Goal: Information Seeking & Learning: Find specific fact

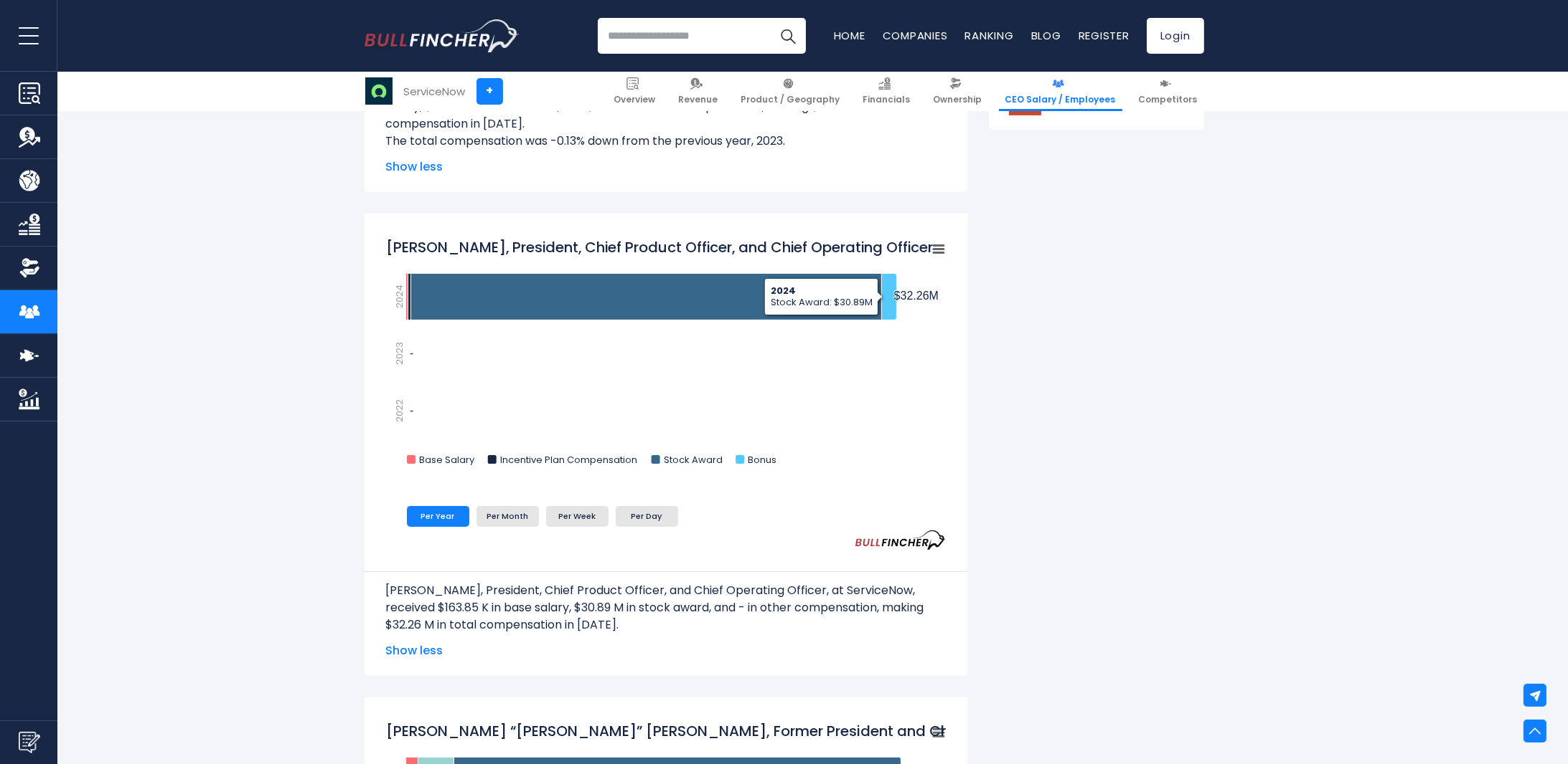
scroll to position [1004, 0]
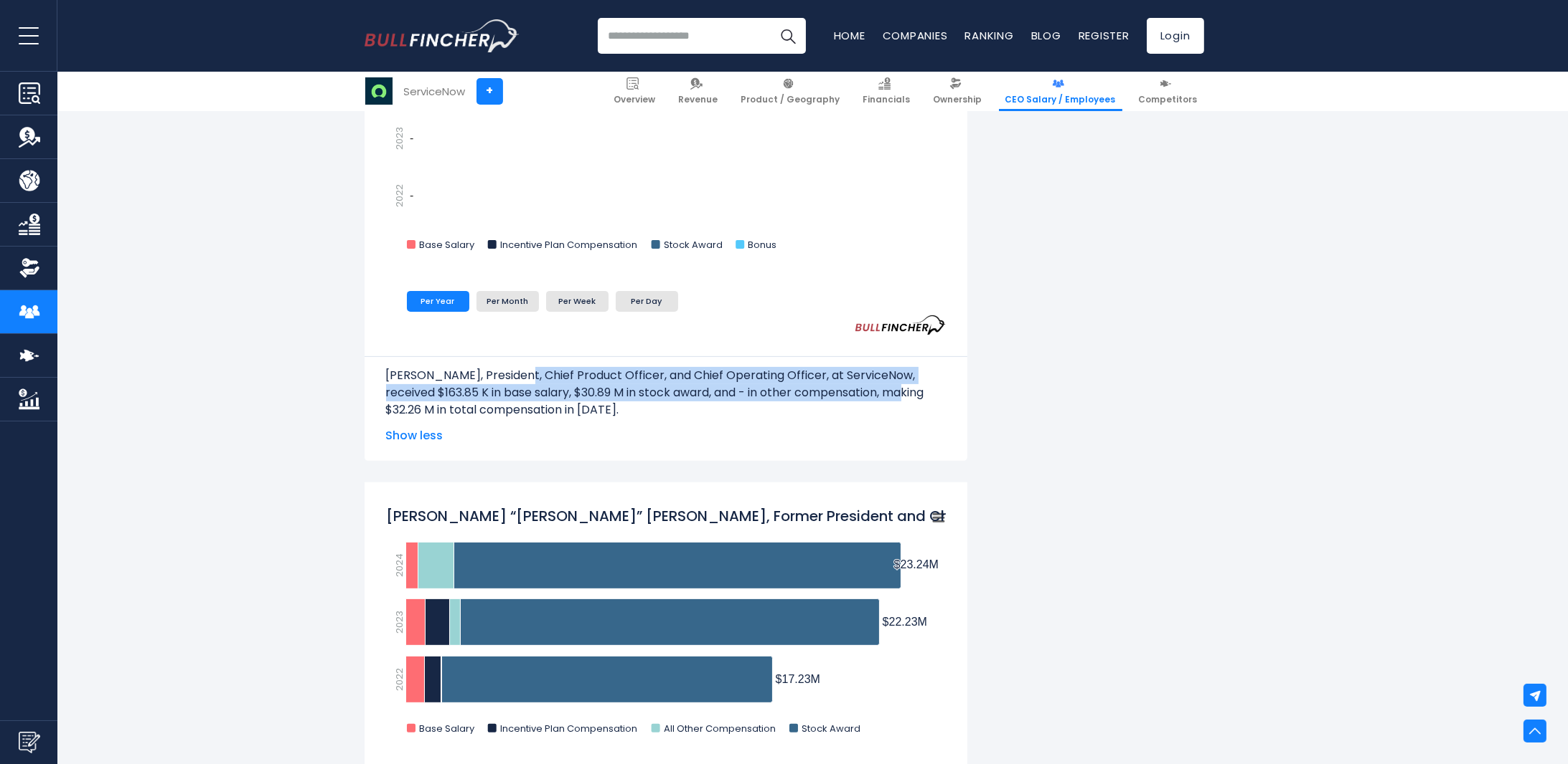
drag, startPoint x: 860, startPoint y: 395, endPoint x: 514, endPoint y: 376, distance: 346.5
click at [514, 376] on p "[PERSON_NAME], President, Chief Product Officer, and Chief Operating Officer, a…" at bounding box center [665, 393] width 560 height 52
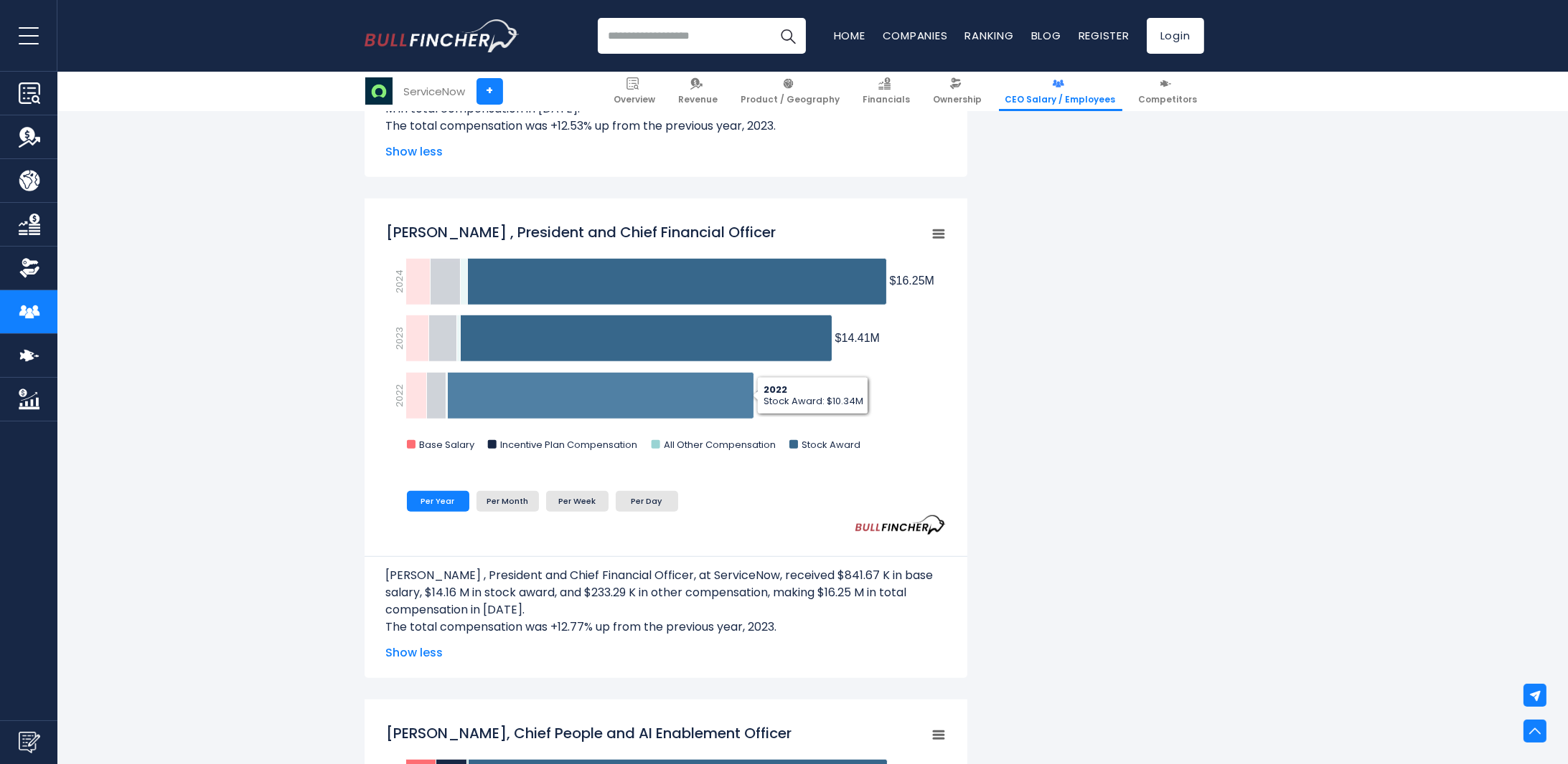
scroll to position [2295, 0]
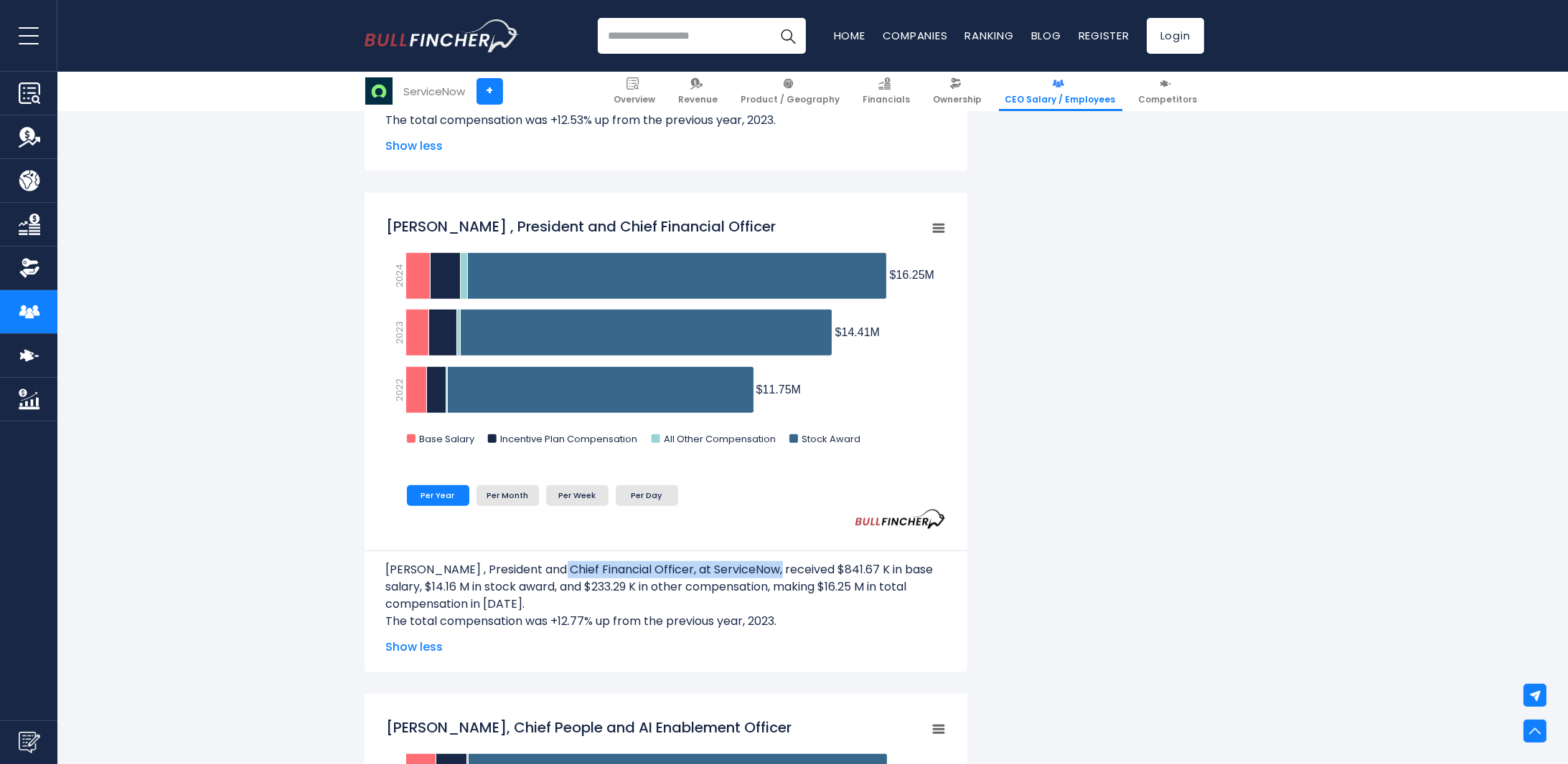
drag, startPoint x: 626, startPoint y: 575, endPoint x: 922, endPoint y: 589, distance: 296.3
click at [781, 568] on p "[PERSON_NAME] , President and Chief Financial Officer, at ServiceNow, received …" at bounding box center [665, 587] width 560 height 52
drag, startPoint x: 922, startPoint y: 590, endPoint x: 596, endPoint y: 581, distance: 326.1
click at [596, 581] on p "[PERSON_NAME] , President and Chief Financial Officer, at ServiceNow, received …" at bounding box center [665, 587] width 560 height 52
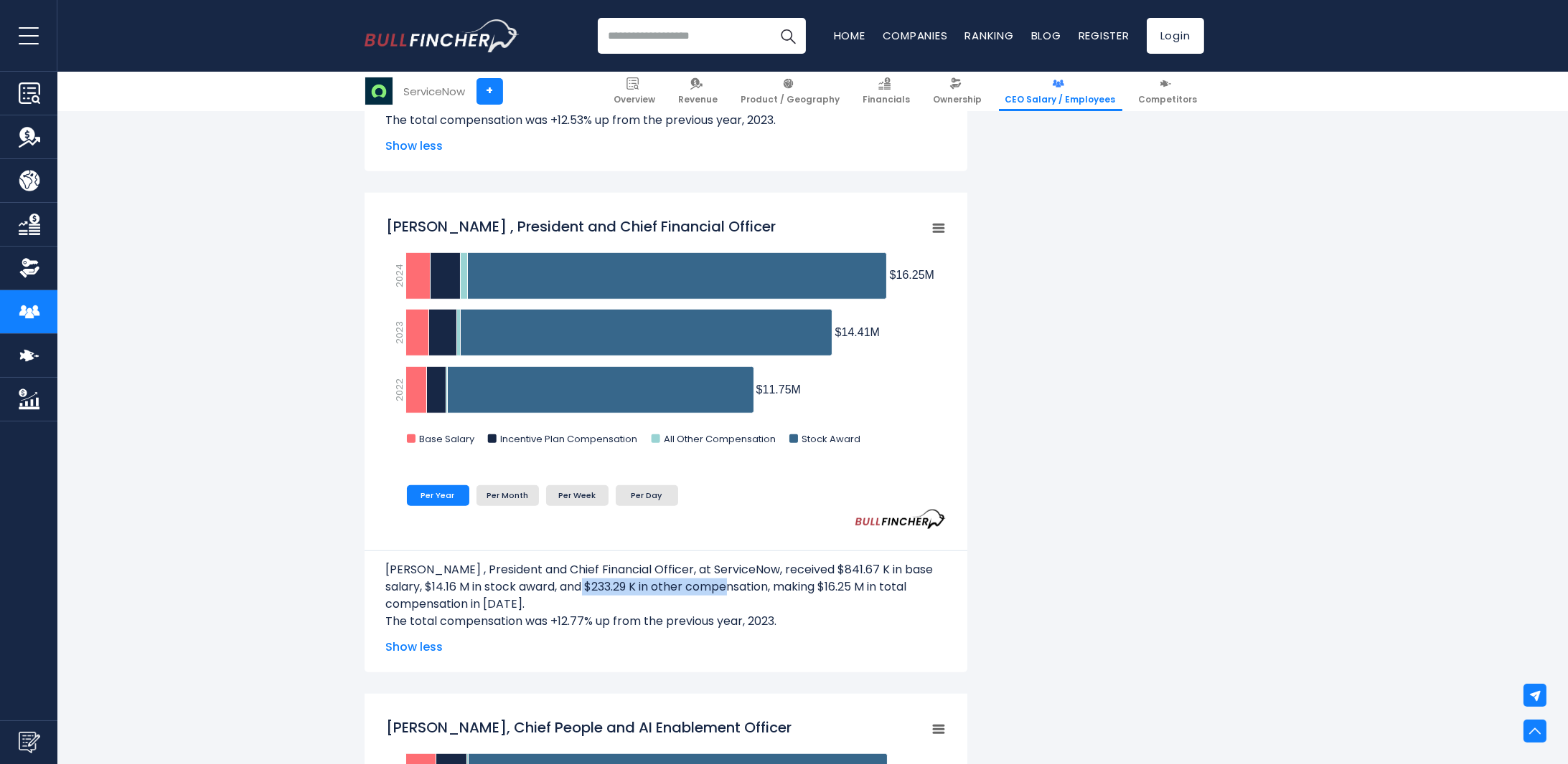
drag, startPoint x: 593, startPoint y: 585, endPoint x: 850, endPoint y: 594, distance: 257.2
click at [757, 591] on p "[PERSON_NAME] , President and Chief Financial Officer, at ServiceNow, received …" at bounding box center [665, 587] width 560 height 52
drag, startPoint x: 858, startPoint y: 594, endPoint x: 623, endPoint y: 585, distance: 235.2
click at [623, 585] on p "[PERSON_NAME] , President and Chief Financial Officer, at ServiceNow, received …" at bounding box center [665, 587] width 560 height 52
drag, startPoint x: 621, startPoint y: 585, endPoint x: 862, endPoint y: 592, distance: 241.1
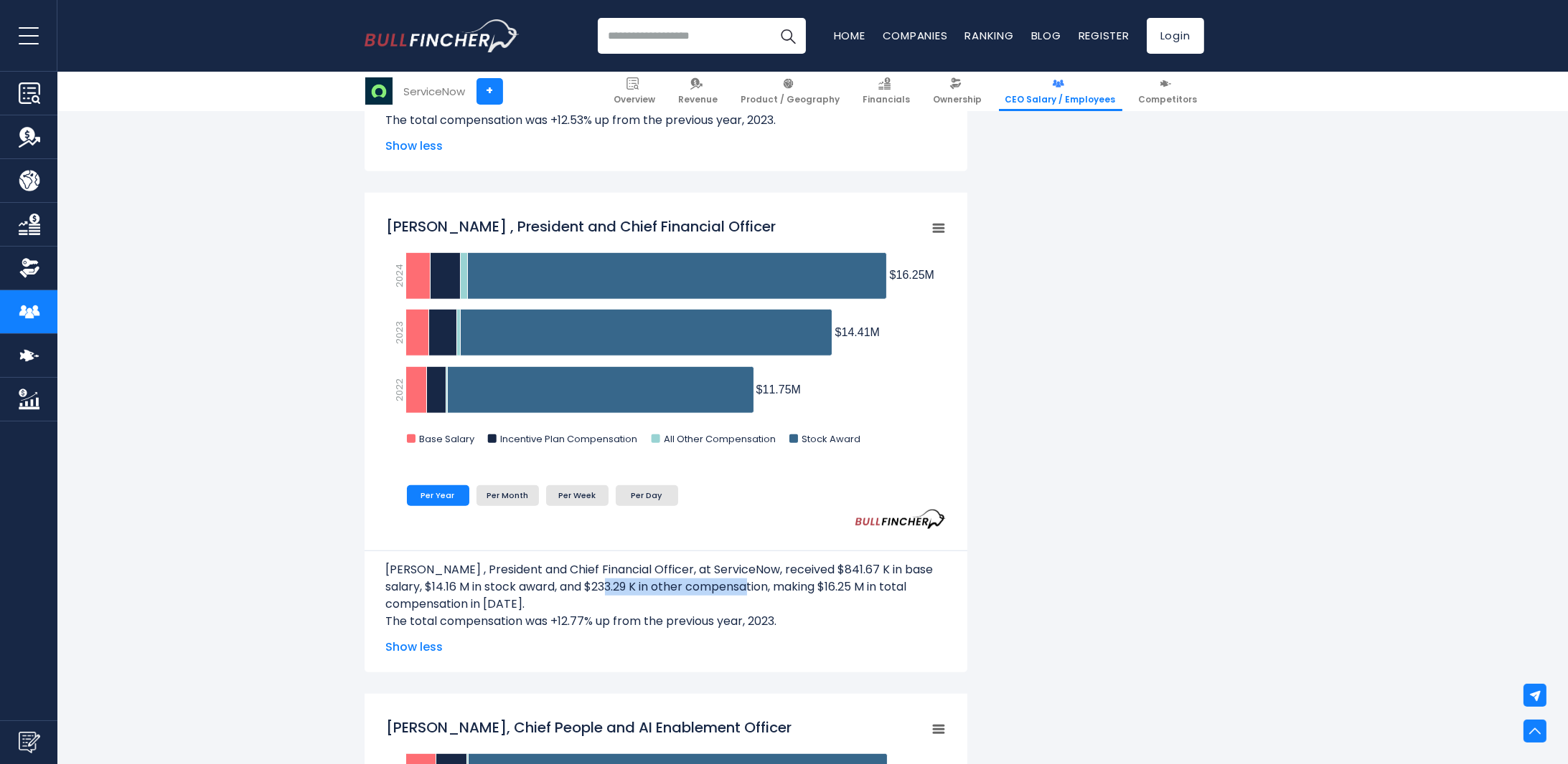
click at [775, 589] on p "[PERSON_NAME] , President and Chief Financial Officer, at ServiceNow, received …" at bounding box center [665, 587] width 560 height 52
drag, startPoint x: 862, startPoint y: 592, endPoint x: 659, endPoint y: 622, distance: 205.2
click at [610, 619] on div "[PERSON_NAME] , President and Chief Financial Officer, at ServiceNow, received …" at bounding box center [665, 591] width 560 height 79
drag, startPoint x: 730, startPoint y: 628, endPoint x: 549, endPoint y: 619, distance: 181.2
click at [621, 622] on p "The total compensation was +12.77% up from the previous year, 2023." at bounding box center [665, 621] width 560 height 17
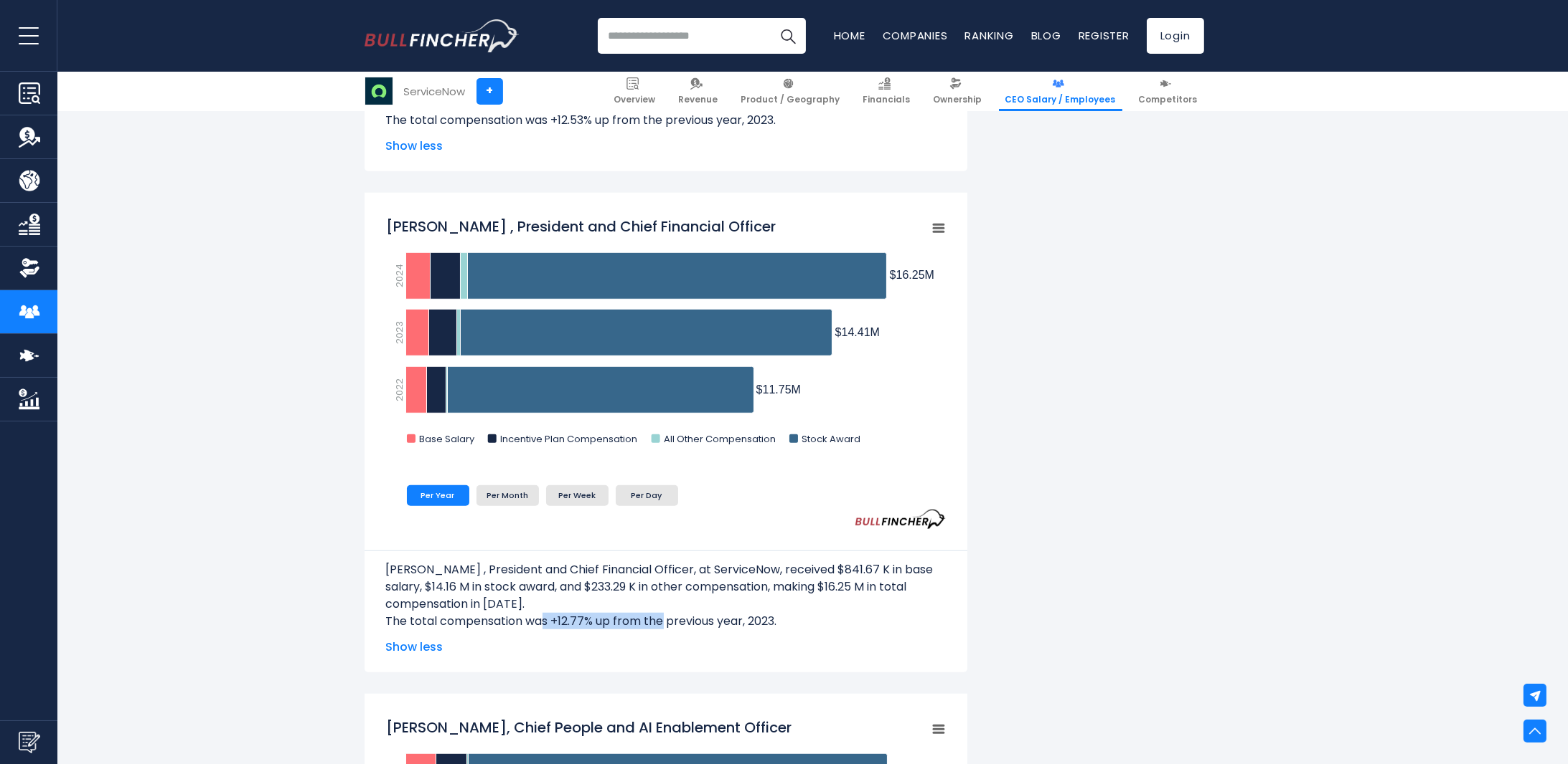
drag, startPoint x: 543, startPoint y: 620, endPoint x: 669, endPoint y: 621, distance: 126.0
click at [669, 621] on p "The total compensation was +12.77% up from the previous year, 2023." at bounding box center [665, 621] width 560 height 17
click at [718, 622] on p "The total compensation was +12.77% up from the previous year, 2023." at bounding box center [665, 621] width 560 height 17
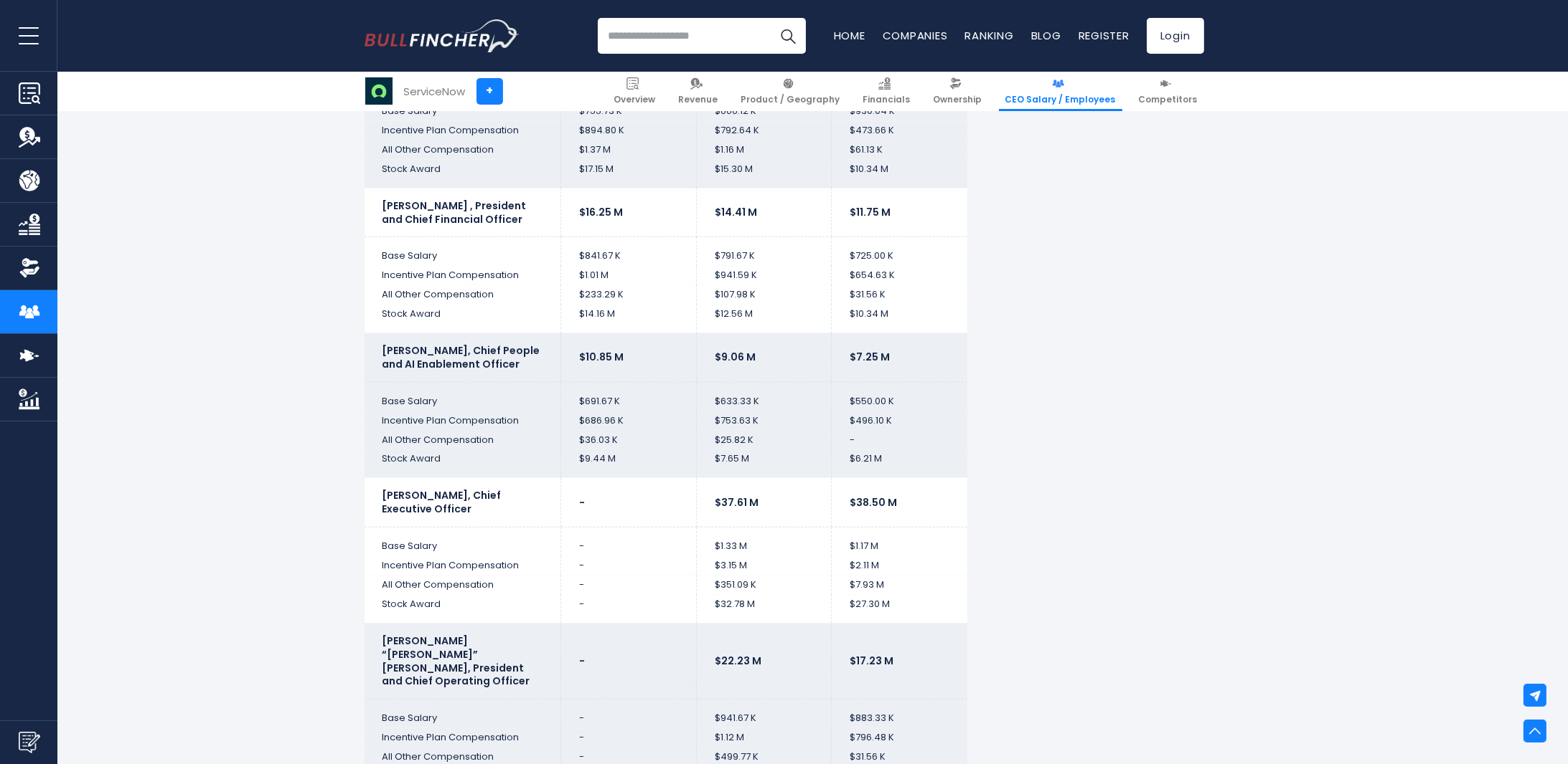
scroll to position [4088, 0]
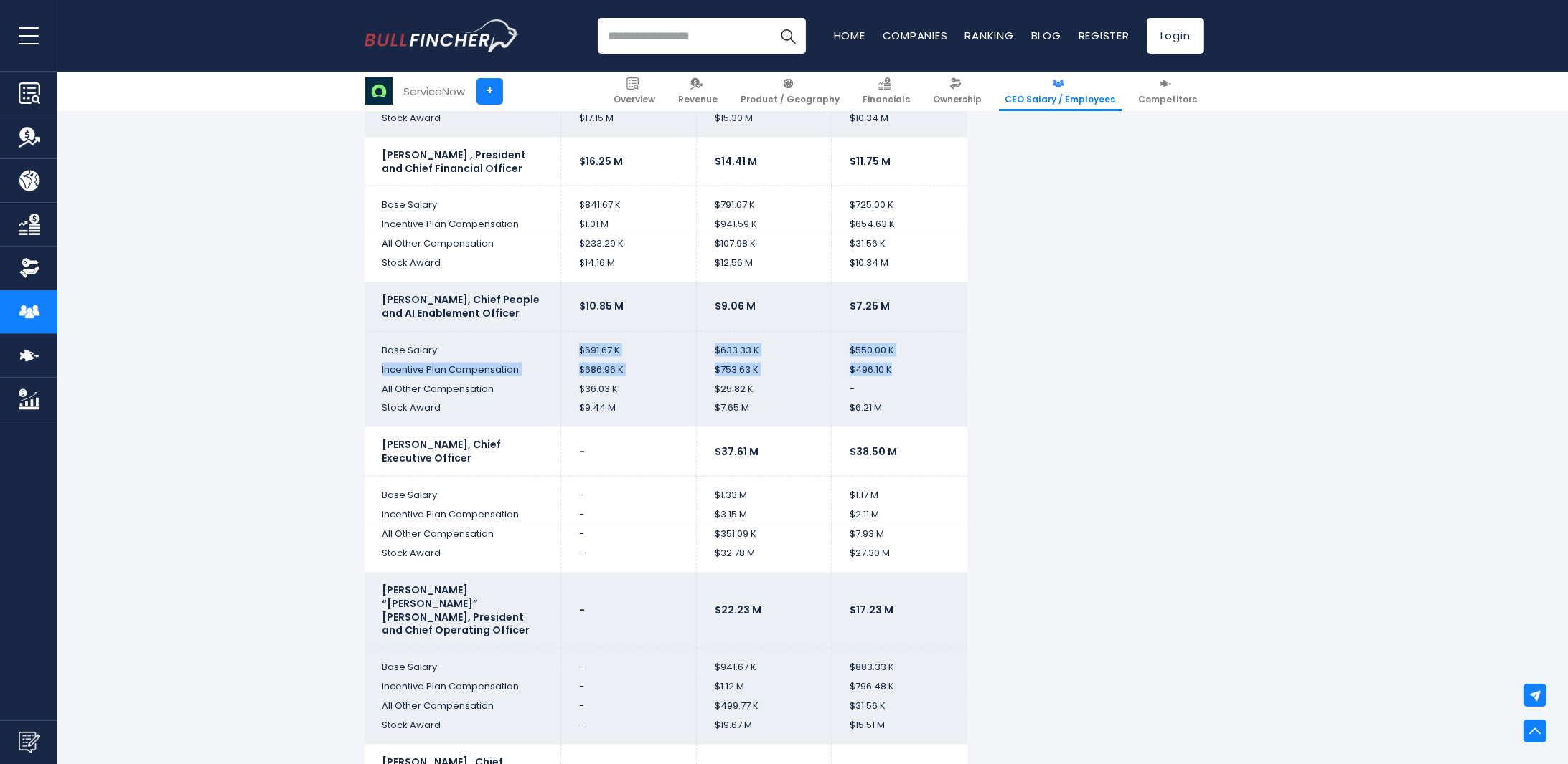
drag, startPoint x: 580, startPoint y: 327, endPoint x: 937, endPoint y: 346, distance: 357.5
click at [937, 346] on tbody "2024 2023 2022 [PERSON_NAME], Chairman and Chief Executive Officer $37.56 M $37…" at bounding box center [665, 542] width 603 height 2173
click at [914, 361] on td "$496.10 K" at bounding box center [899, 370] width 136 height 20
drag, startPoint x: 900, startPoint y: 345, endPoint x: 578, endPoint y: 320, distance: 323.0
click at [578, 320] on tbody "2024 2023 2022 [PERSON_NAME], Chairman and Chief Executive Officer $37.56 M $37…" at bounding box center [665, 542] width 603 height 2173
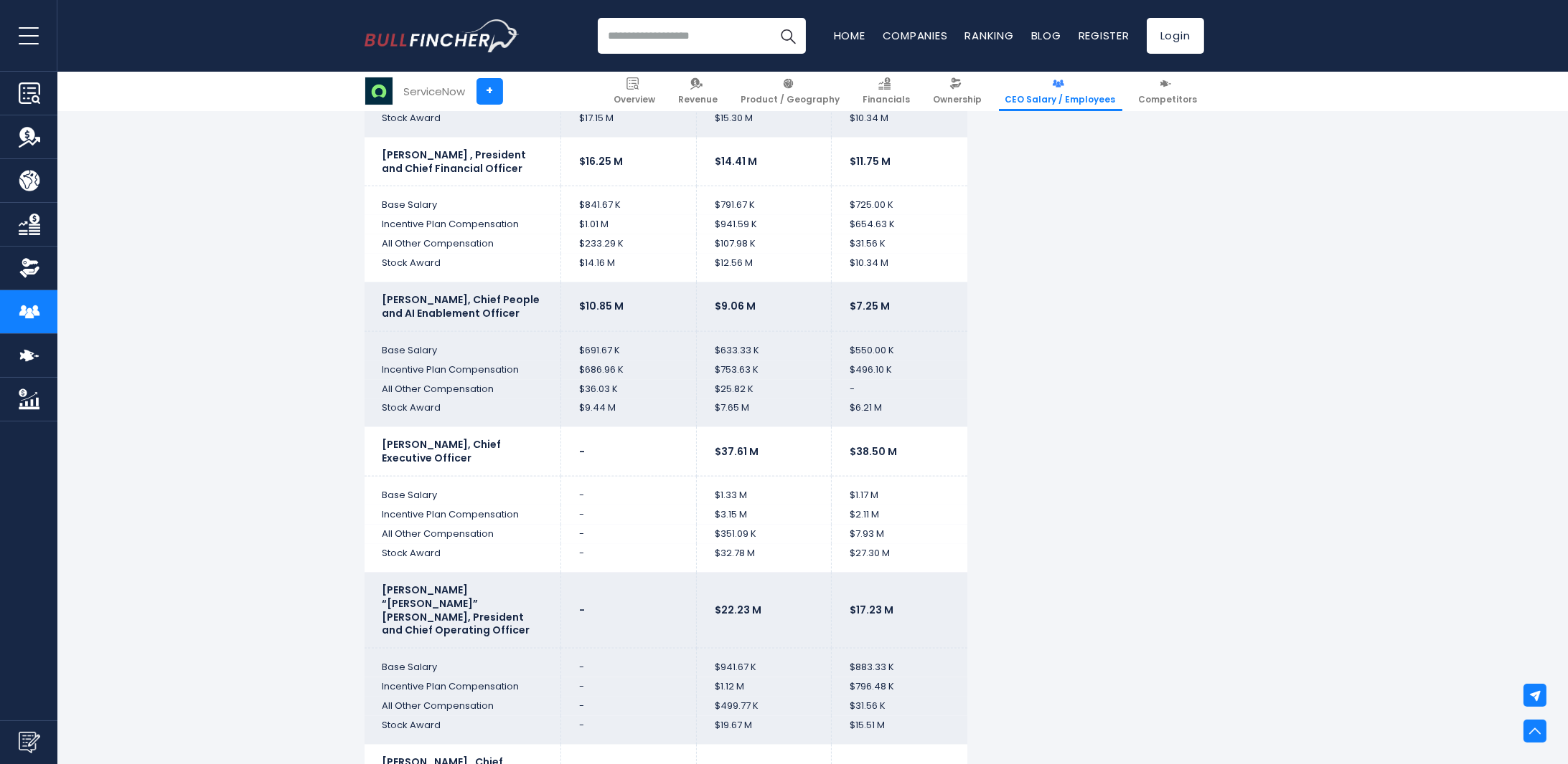
click at [594, 380] on td "$36.03 K" at bounding box center [629, 390] width 136 height 20
drag, startPoint x: 595, startPoint y: 361, endPoint x: 604, endPoint y: 363, distance: 9.2
click at [596, 380] on td "$36.03 K" at bounding box center [629, 390] width 136 height 20
click at [756, 380] on td "$25.82 K" at bounding box center [763, 390] width 136 height 20
drag, startPoint x: 758, startPoint y: 387, endPoint x: 873, endPoint y: 394, distance: 115.2
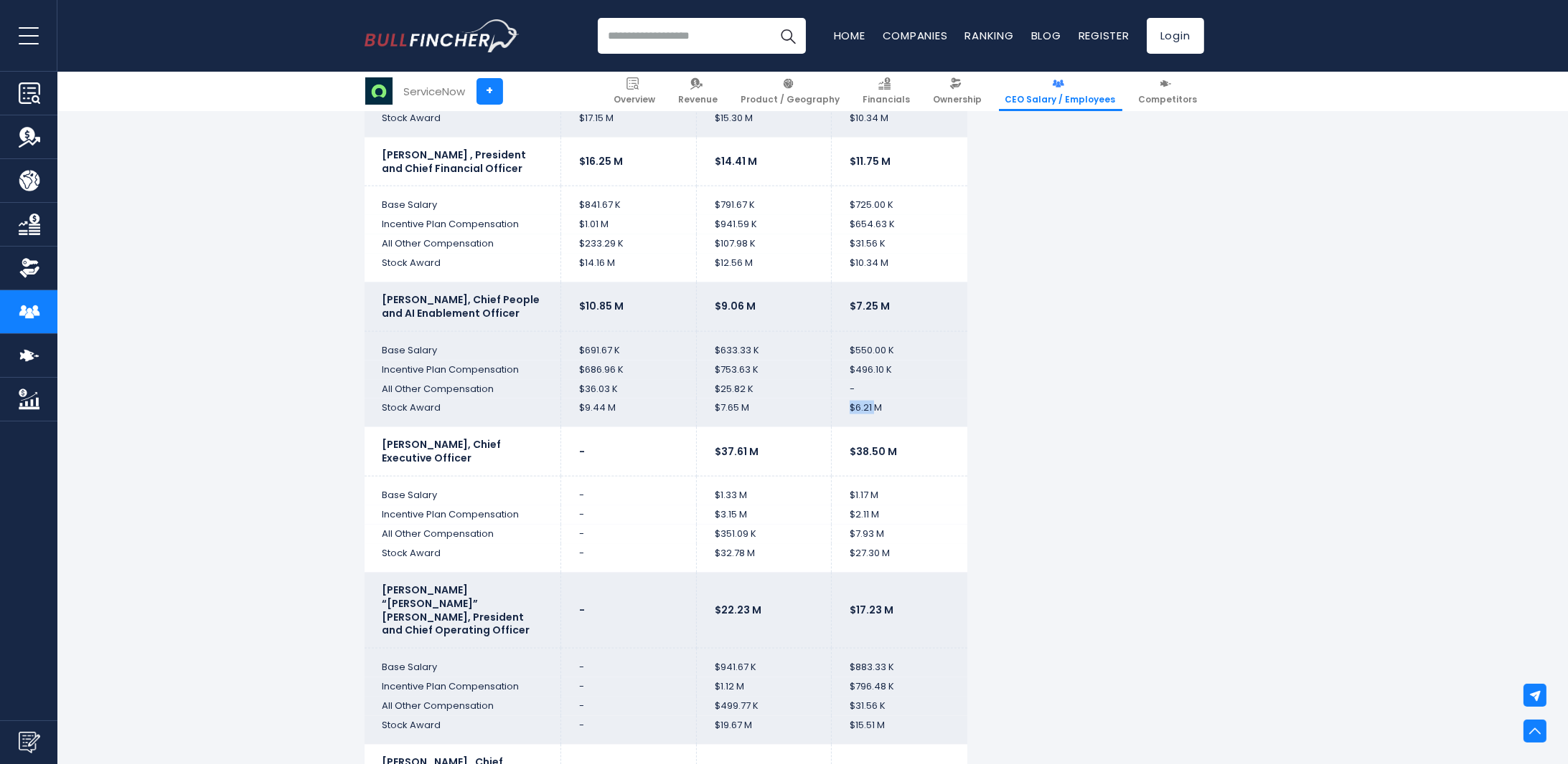
click at [873, 399] on tr "Stock Award $9.44 M $7.65 M $6.21 M" at bounding box center [665, 413] width 603 height 29
click at [877, 399] on td "$6.21 M" at bounding box center [899, 413] width 136 height 29
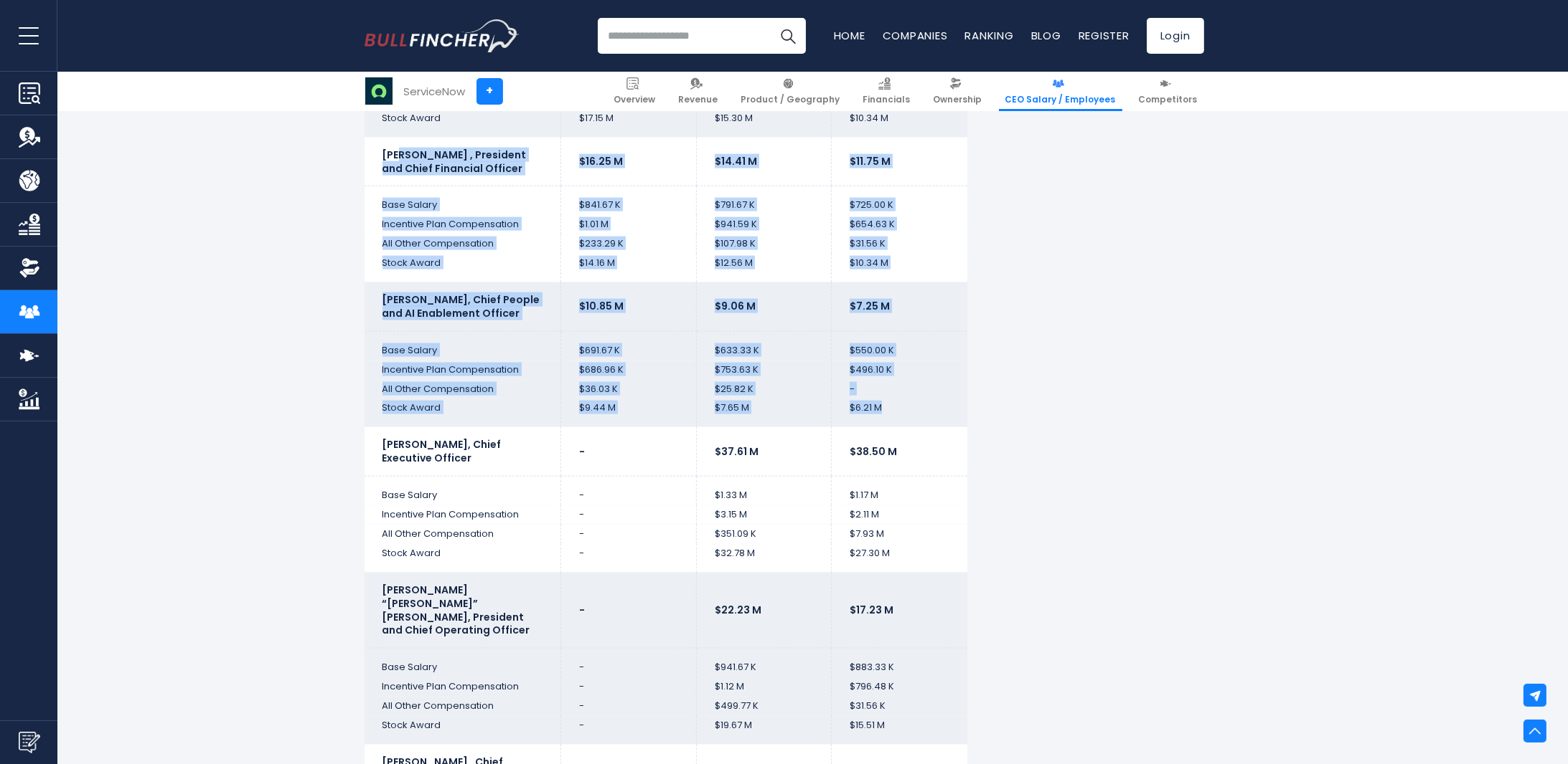
drag, startPoint x: 889, startPoint y: 389, endPoint x: 396, endPoint y: 119, distance: 562.1
click at [396, 119] on tbody "2024 2023 2022 [PERSON_NAME], Chairman and Chief Executive Officer $37.56 M $37…" at bounding box center [665, 542] width 603 height 2173
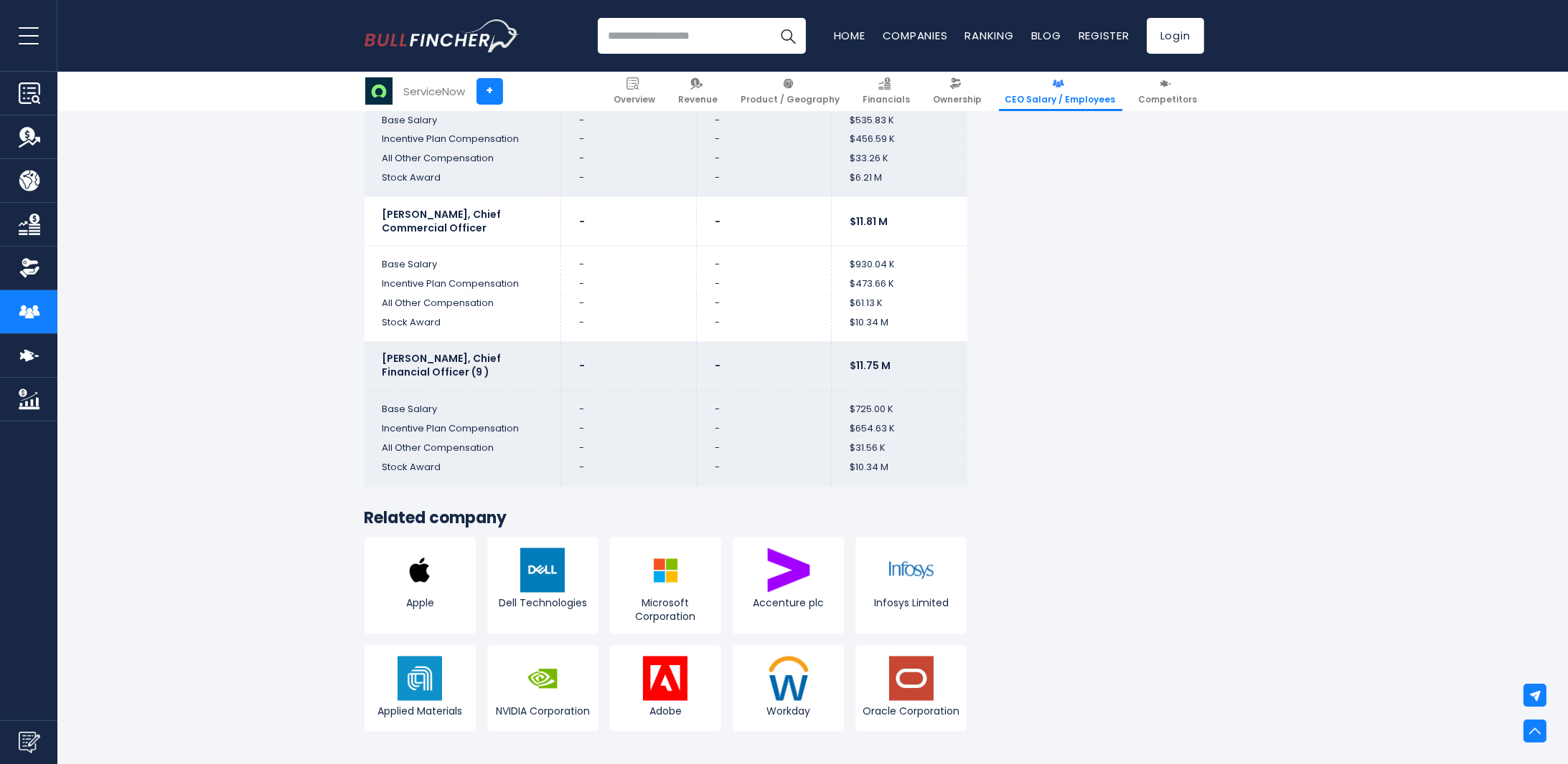
scroll to position [5235, 0]
